Goal: Complete application form

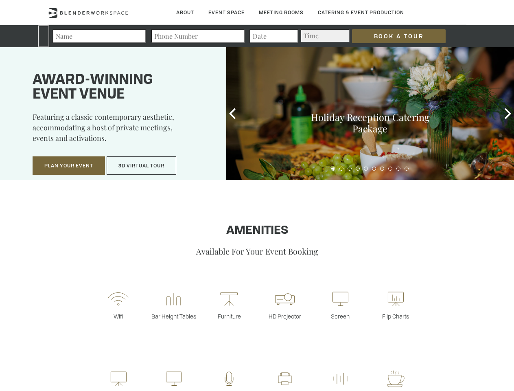
click at [399, 36] on input "Book a Tour" at bounding box center [399, 36] width 94 height 14
click at [69, 166] on button "Plan Your Event" at bounding box center [69, 165] width 73 height 19
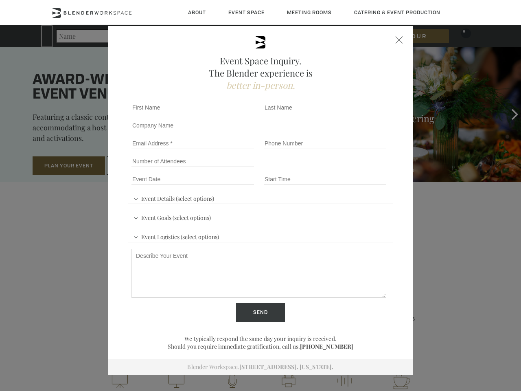
click at [142, 166] on input "Number of Attendees" at bounding box center [193, 161] width 123 height 11
click at [233, 114] on div "First name *" at bounding box center [194, 108] width 132 height 18
click at [508, 114] on div "Event Space Inquiry. The Blender experience is better in-person. Event Details …" at bounding box center [260, 195] width 521 height 391
click at [334, 169] on fieldset "Number of Attendees Budget Range" at bounding box center [260, 161] width 265 height 18
click at [342, 169] on fieldset "Number of Attendees Budget Range" at bounding box center [260, 161] width 265 height 18
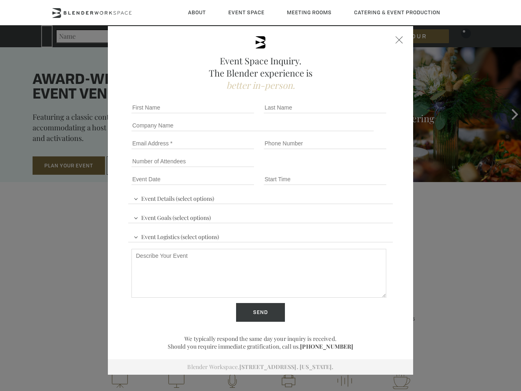
click at [350, 169] on fieldset "Number of Attendees Budget Range" at bounding box center [260, 161] width 265 height 18
click at [358, 169] on fieldset "Number of Attendees Budget Range" at bounding box center [260, 161] width 265 height 18
click at [366, 169] on fieldset "Number of Attendees Budget Range" at bounding box center [260, 161] width 265 height 18
